Goal: Task Accomplishment & Management: Use online tool/utility

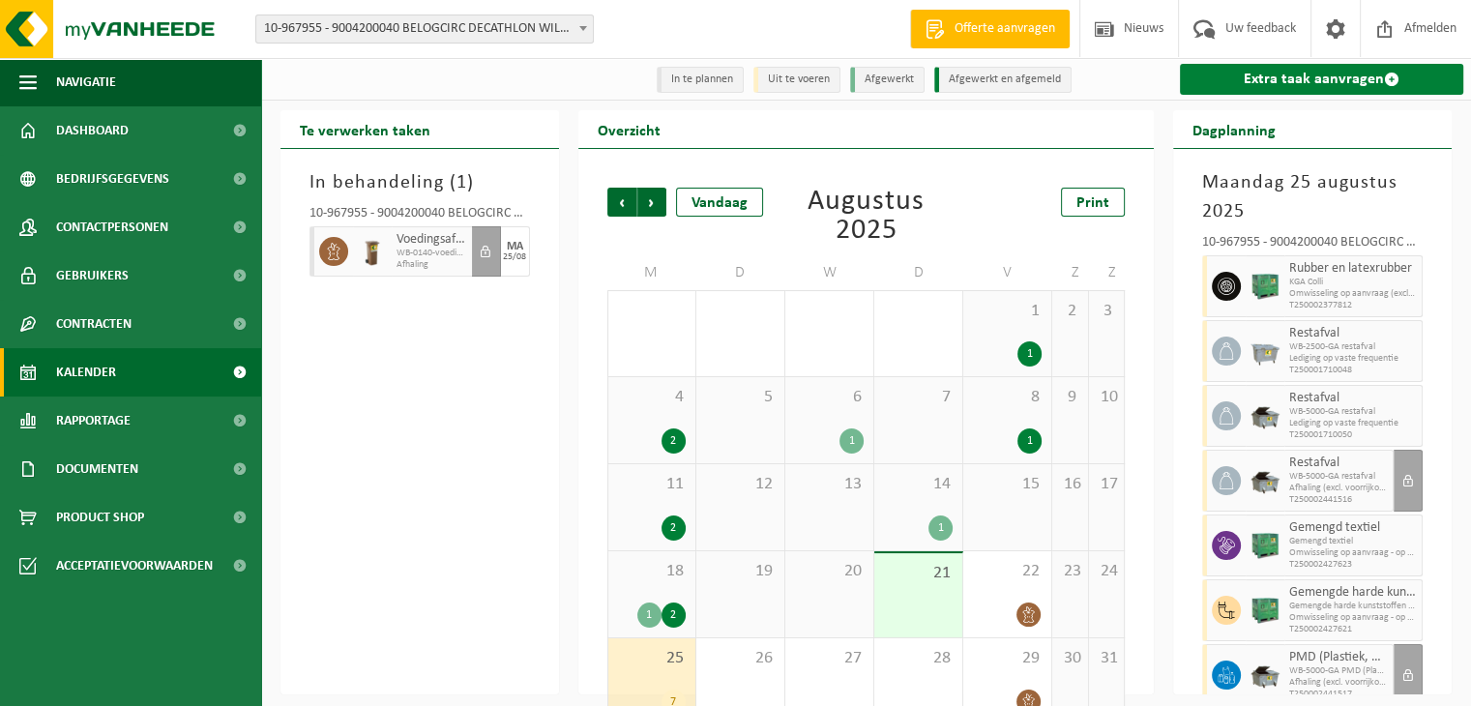
click at [1304, 82] on link "Extra taak aanvragen" at bounding box center [1321, 79] width 283 height 31
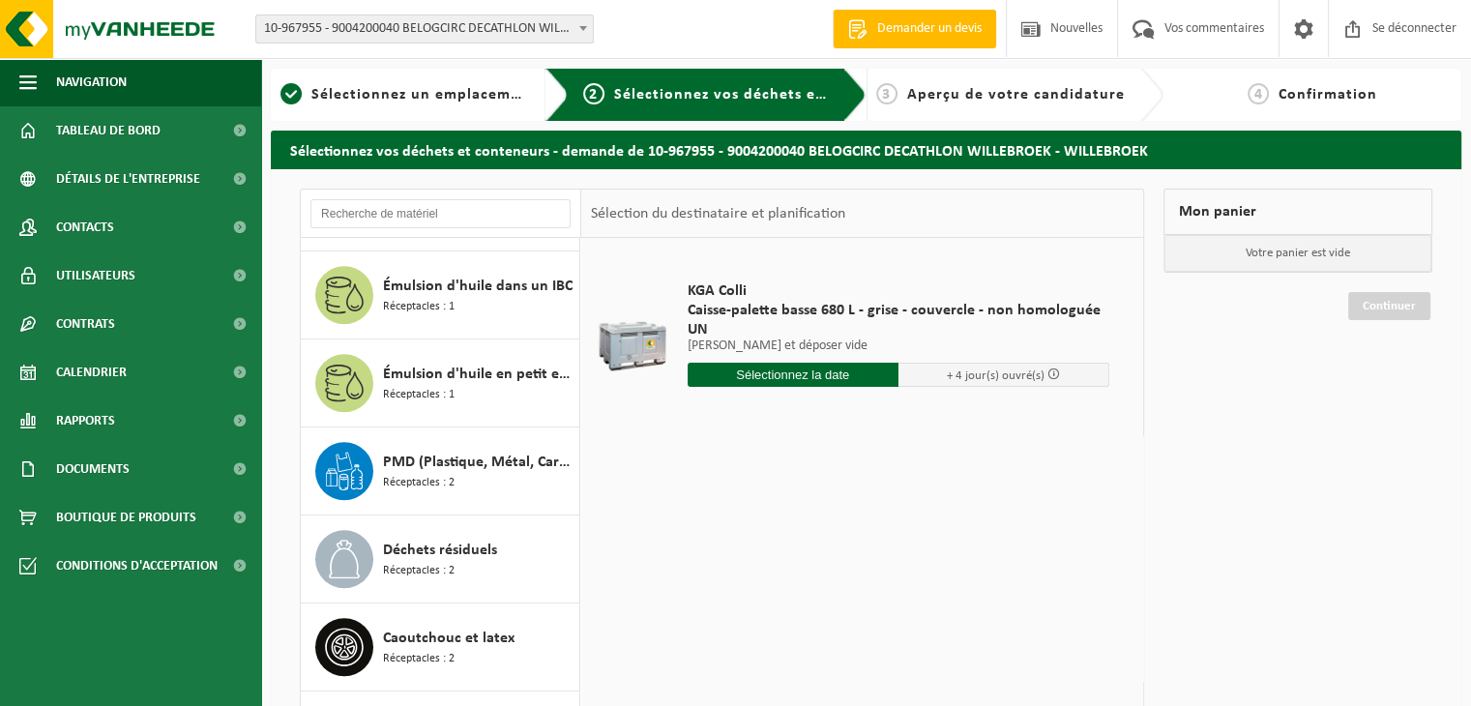
scroll to position [1262, 0]
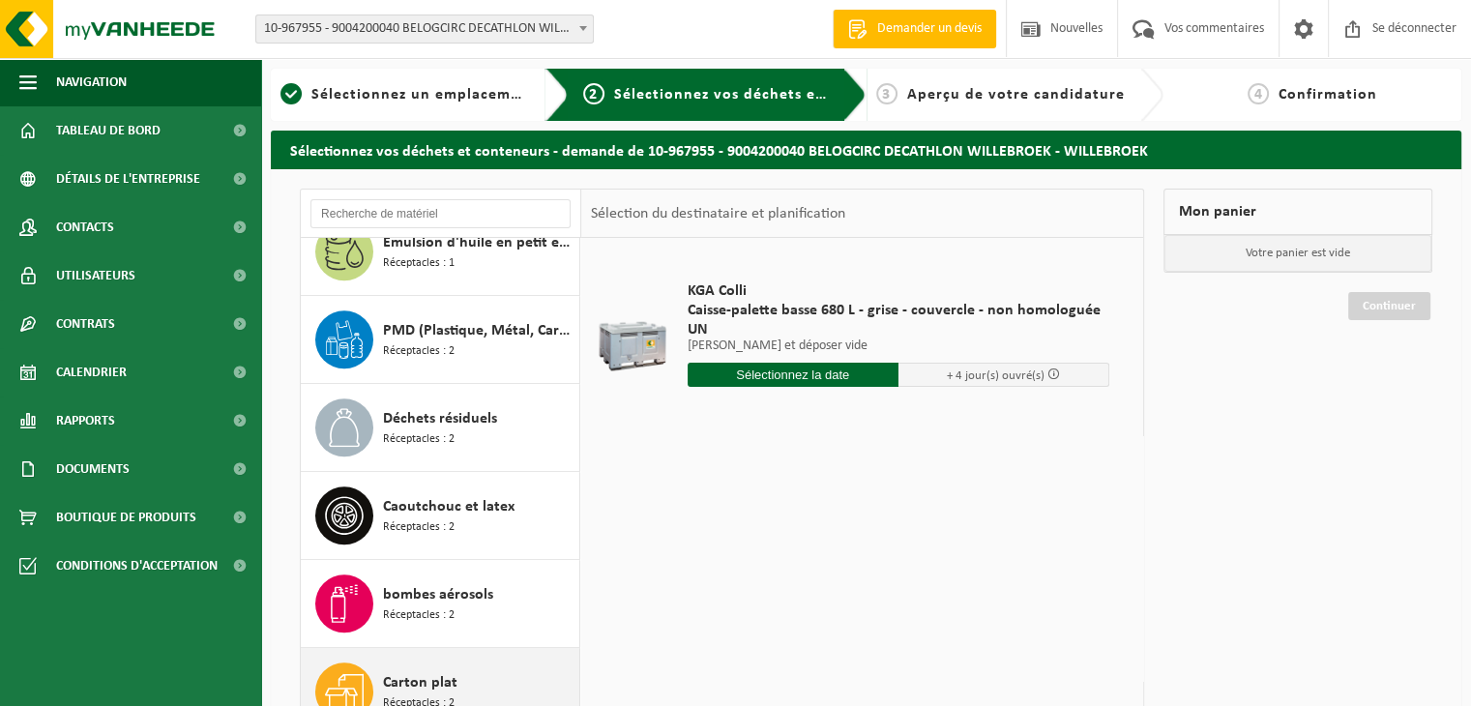
click at [467, 663] on div "Carton plat Réceptacles : 2" at bounding box center [478, 691] width 191 height 58
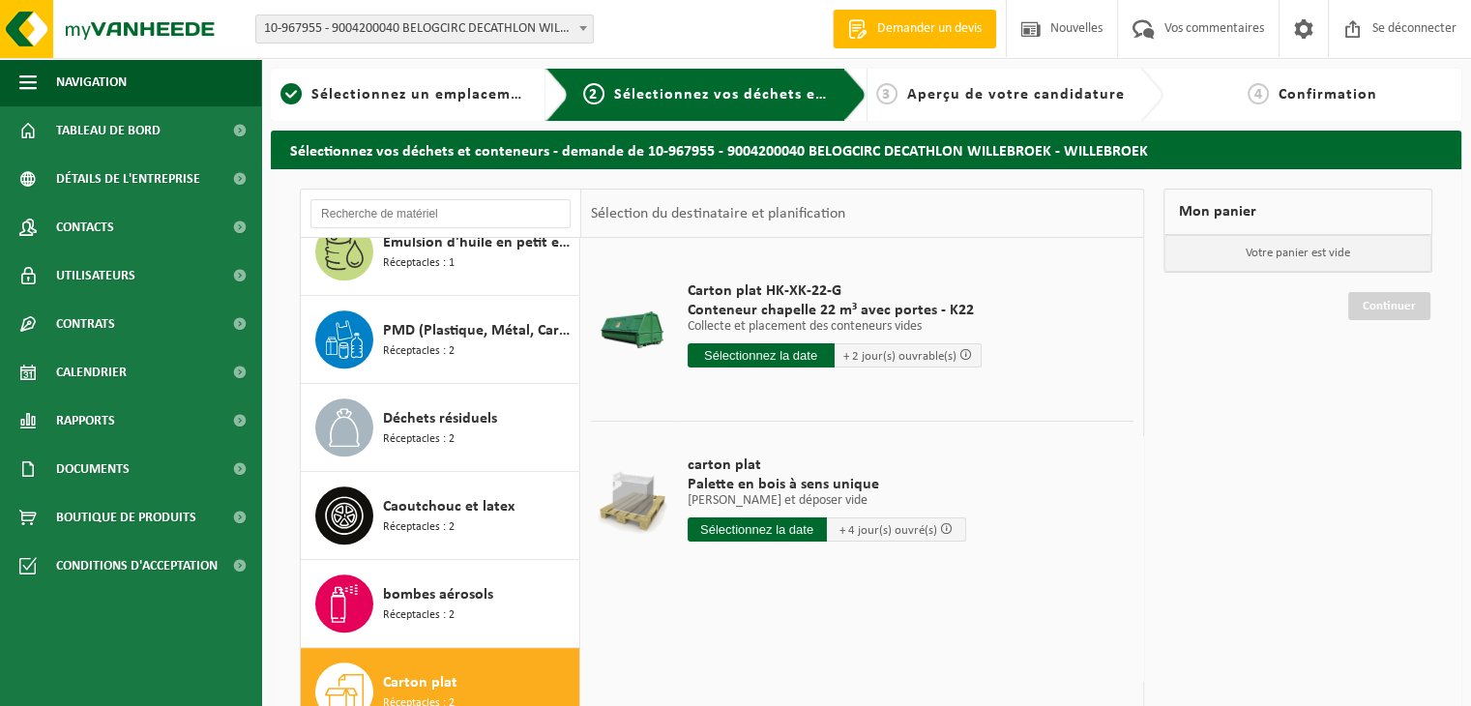
click at [744, 361] on input "text" at bounding box center [761, 355] width 147 height 24
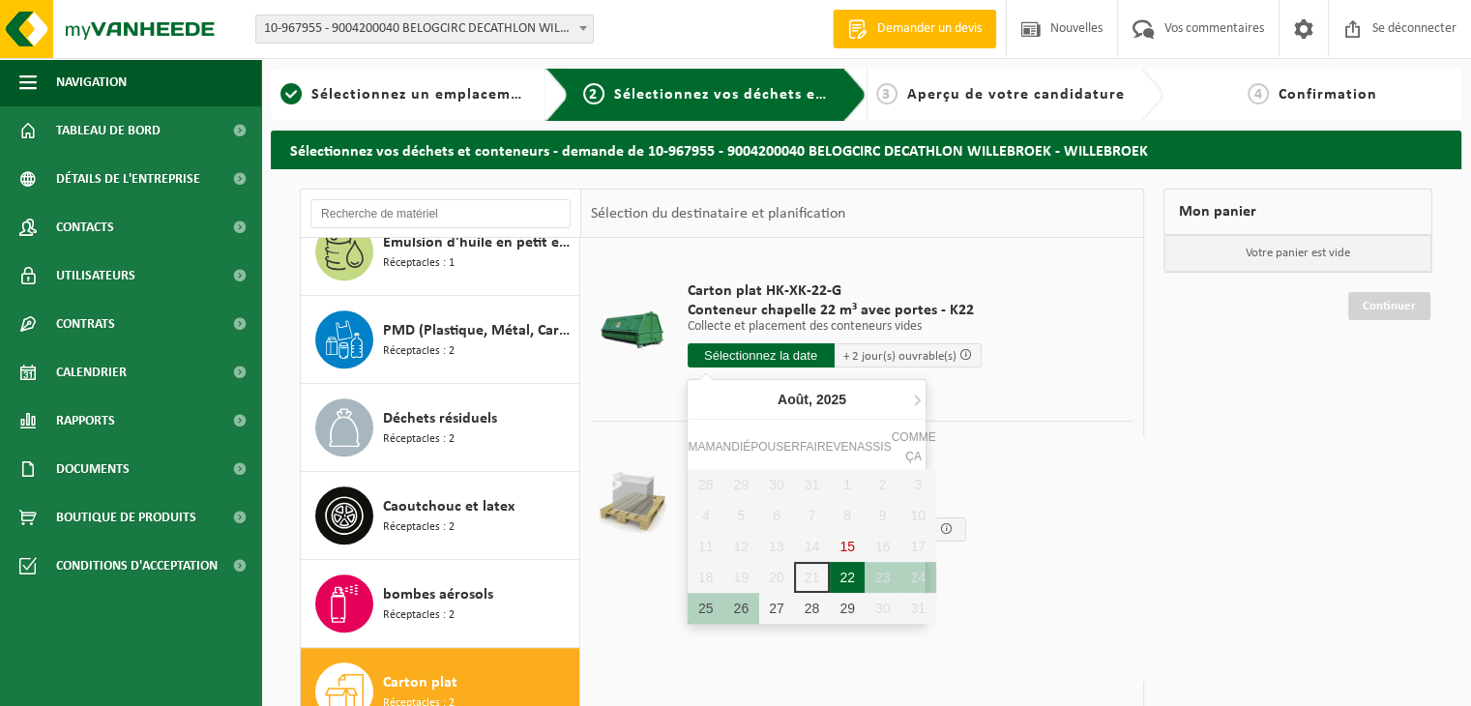
click at [839, 580] on div "22" at bounding box center [848, 577] width 36 height 31
type input "Van [DATE]"
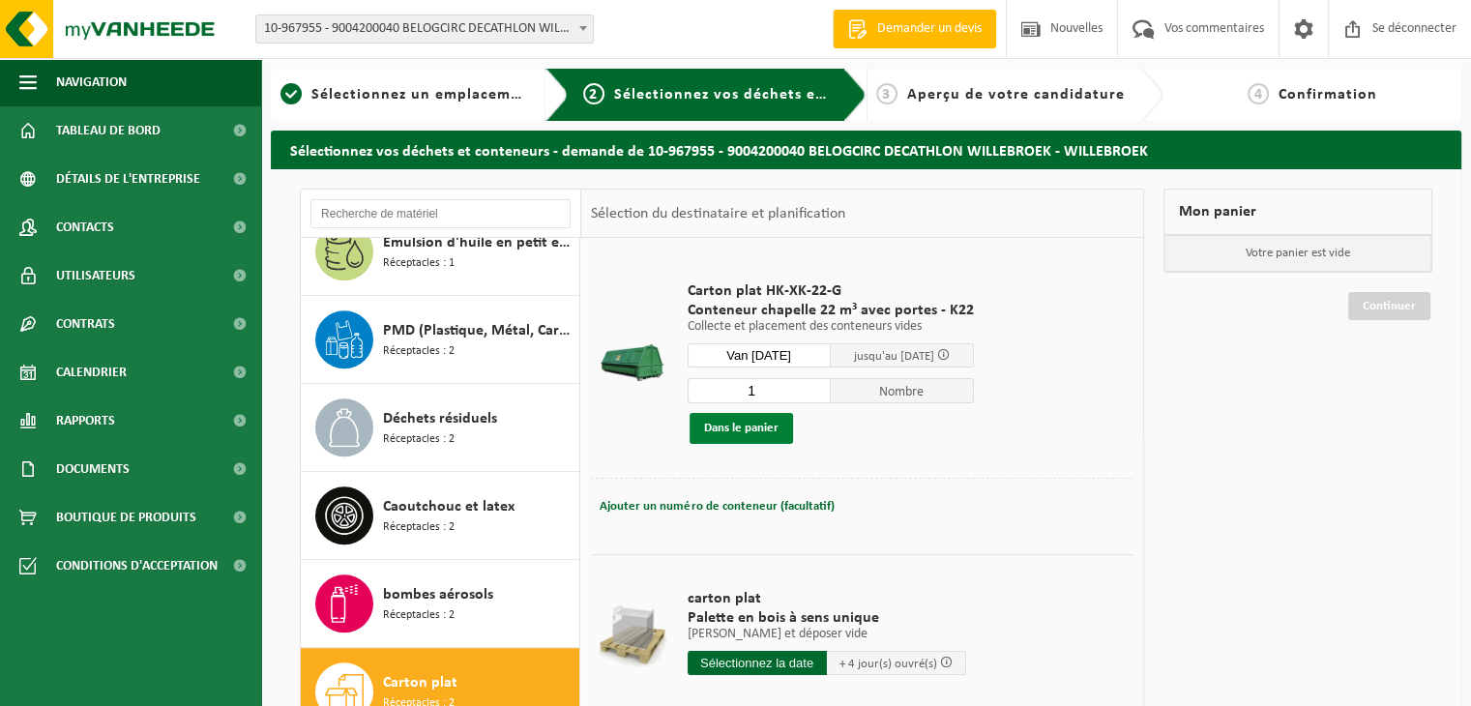
click at [757, 432] on font "Dans le panier" at bounding box center [741, 428] width 74 height 13
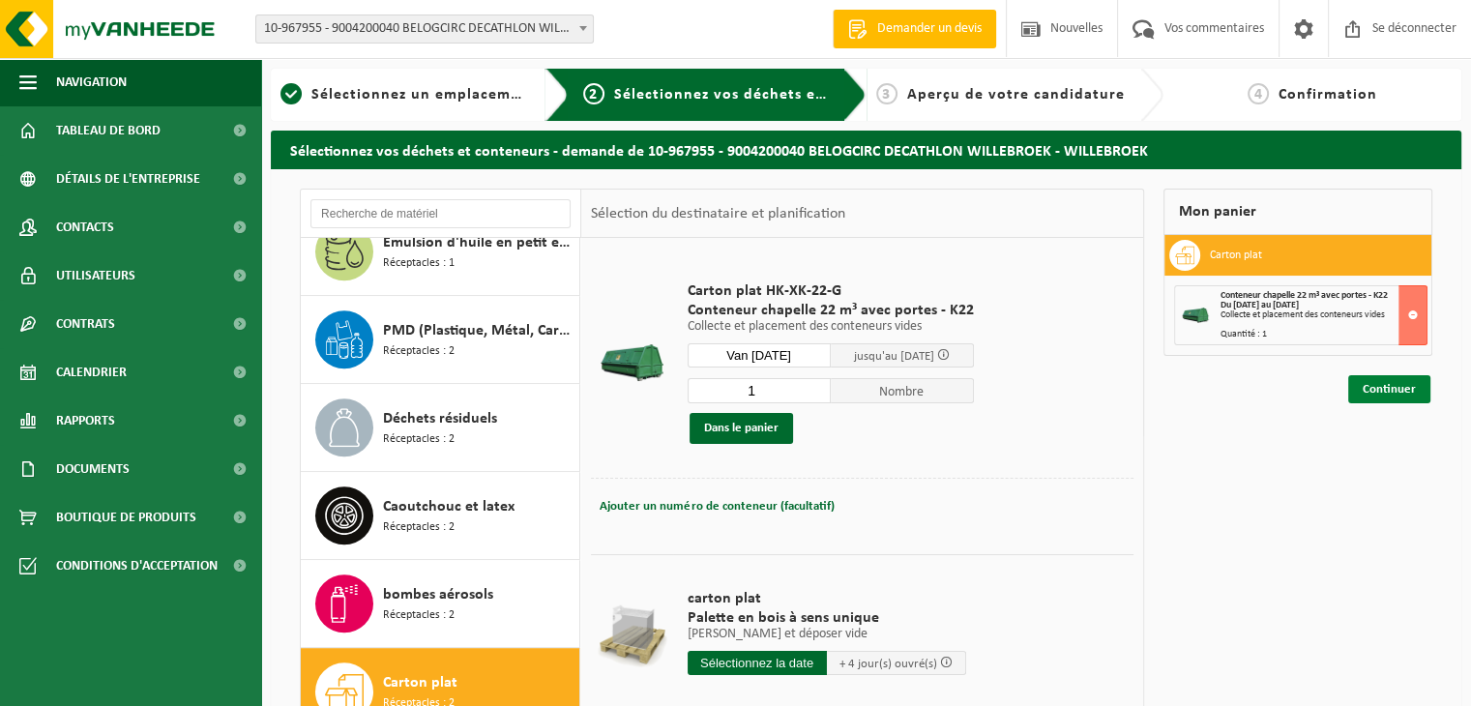
click at [1379, 383] on font "Continuer" at bounding box center [1389, 389] width 53 height 13
